Goal: Task Accomplishment & Management: Manage account settings

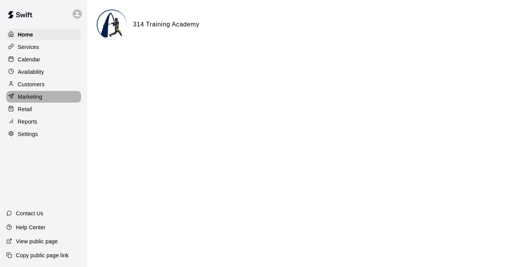
click at [35, 99] on p "Marketing" at bounding box center [30, 97] width 24 height 8
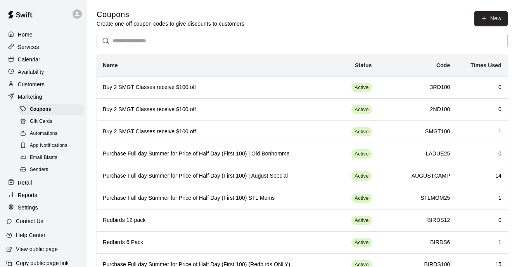
click at [40, 130] on span "Automations" at bounding box center [44, 134] width 28 height 8
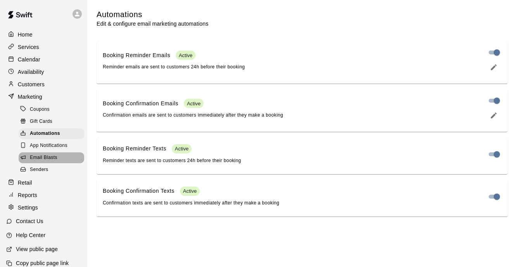
click at [41, 153] on div "Email Blasts" at bounding box center [52, 157] width 66 height 11
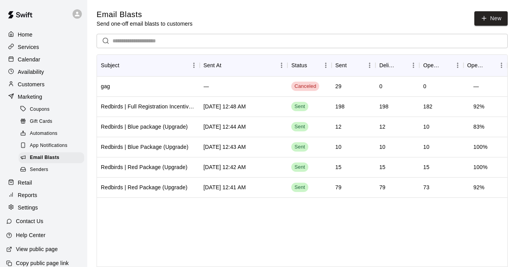
click at [44, 59] on div "Calendar" at bounding box center [43, 60] width 75 height 12
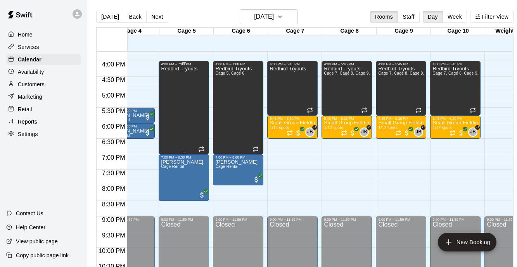
scroll to position [0, 211]
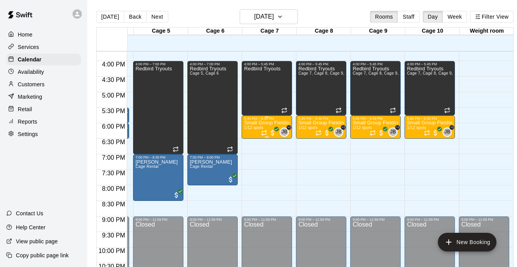
click at [263, 129] on div at bounding box center [269, 133] width 16 height 8
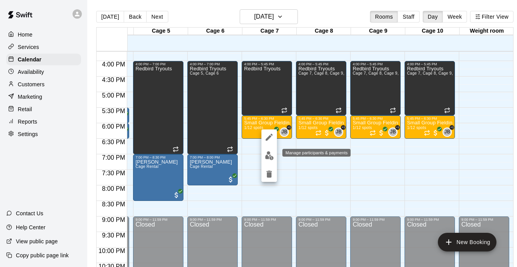
click at [269, 152] on img "edit" at bounding box center [269, 155] width 9 height 9
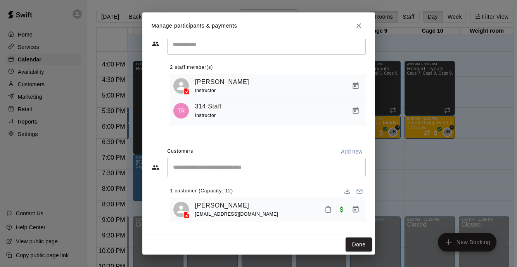
scroll to position [0, 0]
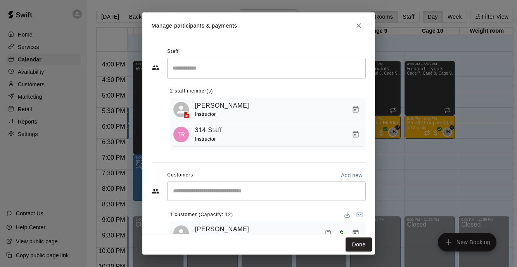
click at [362, 23] on icon "Close" at bounding box center [359, 26] width 8 height 8
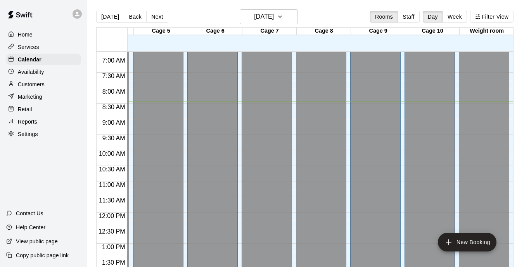
scroll to position [0, 211]
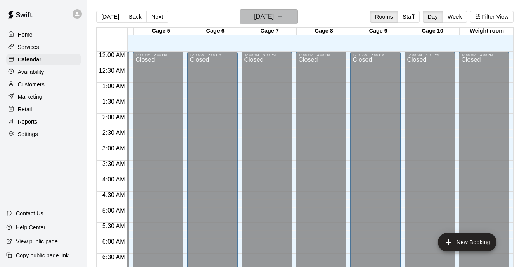
click at [274, 15] on h6 "[DATE]" at bounding box center [264, 16] width 20 height 11
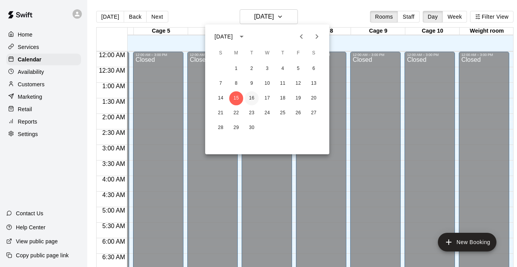
click at [254, 95] on button "16" at bounding box center [252, 98] width 14 height 14
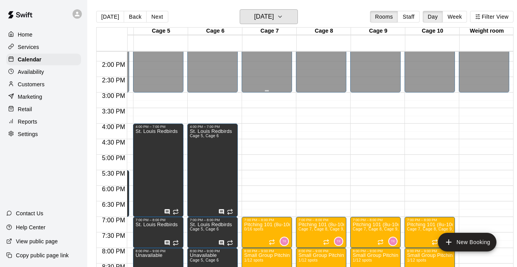
scroll to position [521, 211]
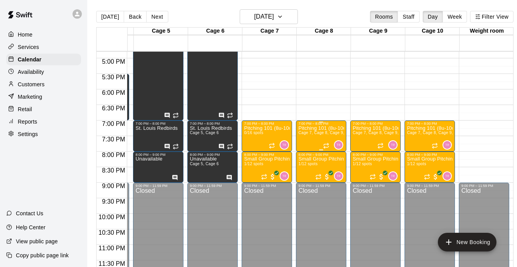
click at [310, 144] on div "Pitching 101 (8u-10u) | Tuesday (Session 1) Cage 7, Cage 8, Cage 9, Cage 10 0/1…" at bounding box center [321, 258] width 46 height 267
click at [306, 135] on icon "edit" at bounding box center [306, 133] width 7 height 7
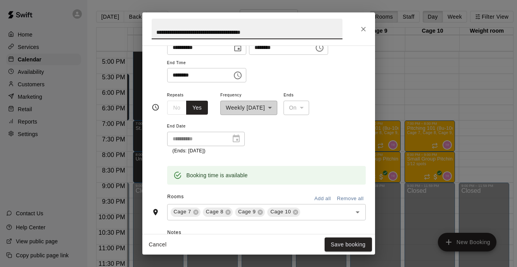
scroll to position [82, 0]
click at [358, 31] on button "Close" at bounding box center [364, 29] width 14 height 14
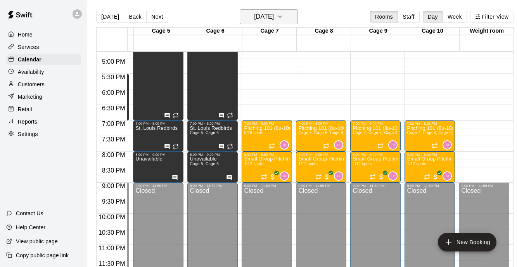
click at [288, 14] on button "Tuesday Sep 16" at bounding box center [269, 16] width 58 height 15
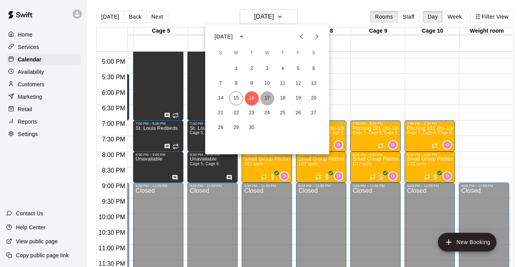
click at [267, 100] on button "17" at bounding box center [267, 98] width 14 height 14
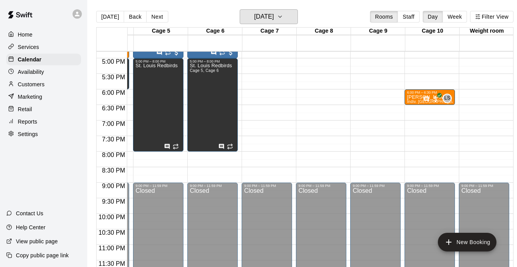
scroll to position [0, 0]
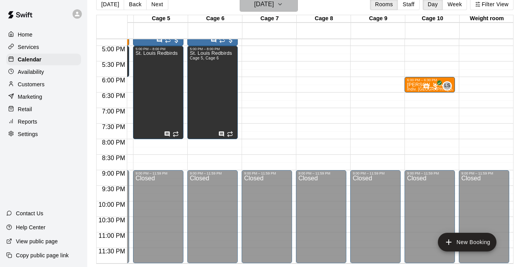
click at [291, 4] on button "Wednesday Sep 17" at bounding box center [269, 4] width 58 height 15
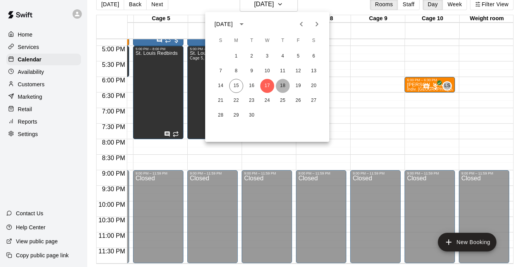
click at [280, 87] on button "18" at bounding box center [283, 86] width 14 height 14
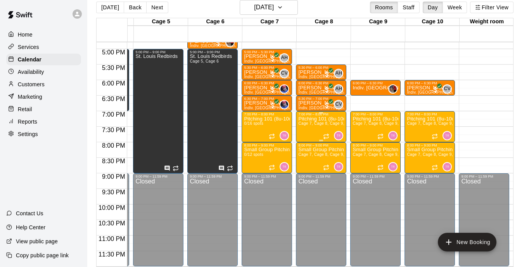
click at [320, 123] on span "Cage 7, Cage 8, Cage 9, Cage 10" at bounding box center [329, 123] width 63 height 4
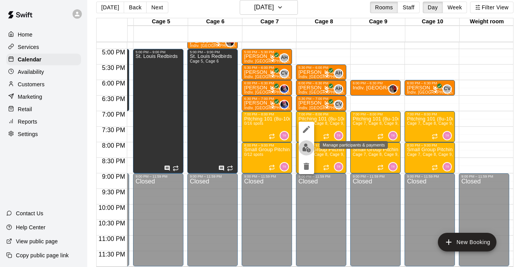
click at [306, 149] on img "edit" at bounding box center [306, 147] width 9 height 9
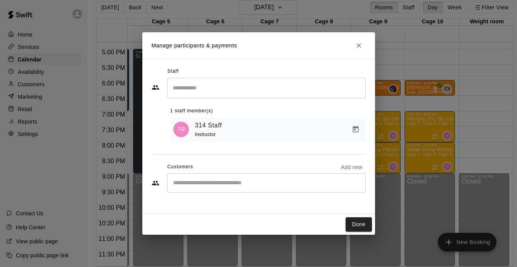
click at [353, 50] on button "Close" at bounding box center [359, 45] width 14 height 14
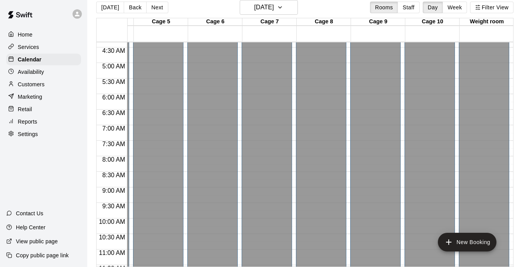
scroll to position [131, 211]
